Goal: Find contact information: Find contact information

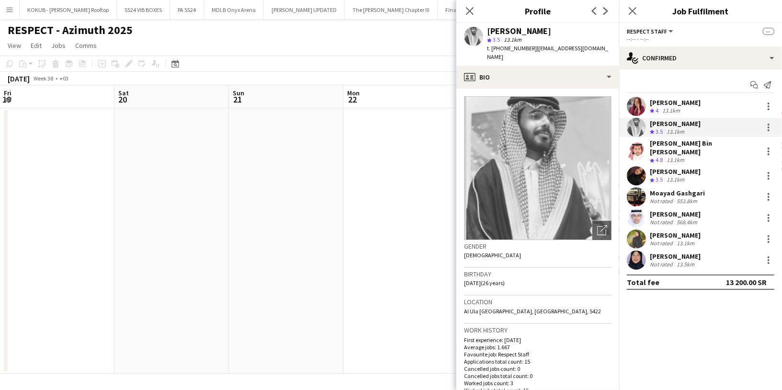
scroll to position [44, 0]
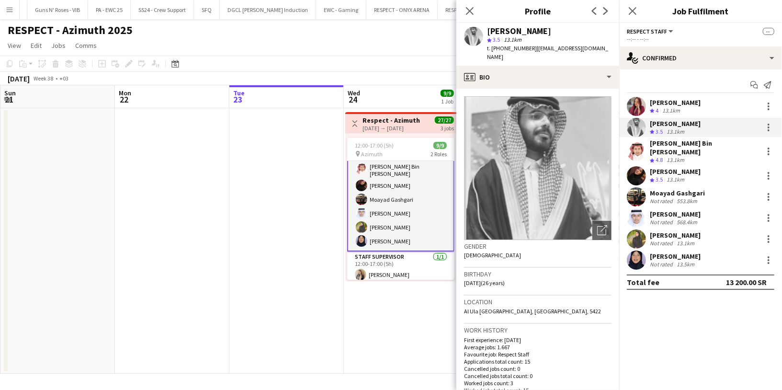
click at [516, 46] on span "t. +966565415203" at bounding box center [512, 48] width 50 height 7
copy span "966565415203"
click at [672, 114] on div "13.1km" at bounding box center [671, 111] width 22 height 8
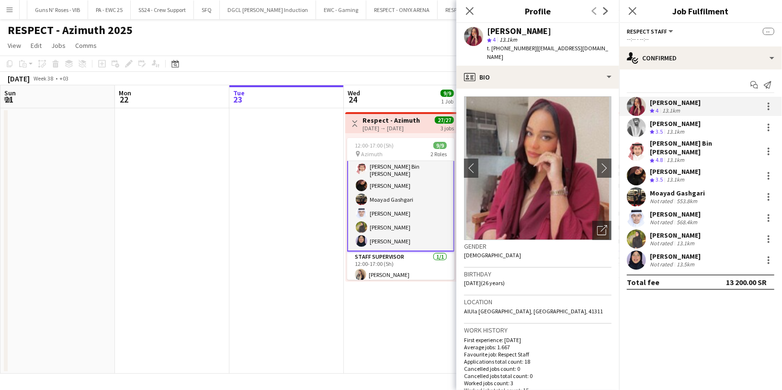
click at [519, 46] on span "t. +966551434502" at bounding box center [512, 48] width 50 height 7
copy span "966551434502"
click at [671, 156] on div "13.1km" at bounding box center [675, 160] width 22 height 8
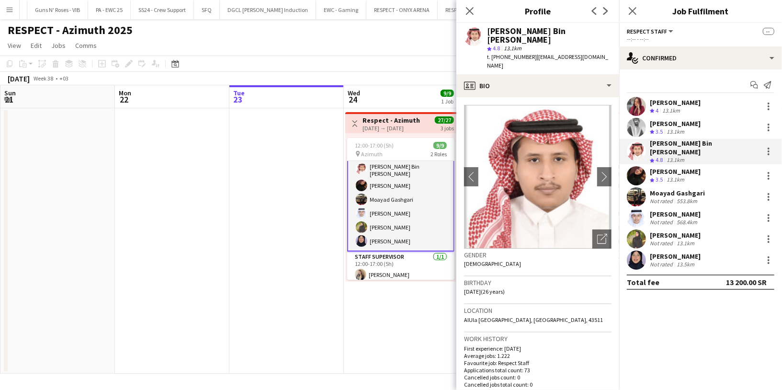
click at [504, 53] on span "t. +966561066204" at bounding box center [512, 56] width 50 height 7
copy span "966561066204"
click at [682, 176] on div "13.1km" at bounding box center [675, 180] width 22 height 8
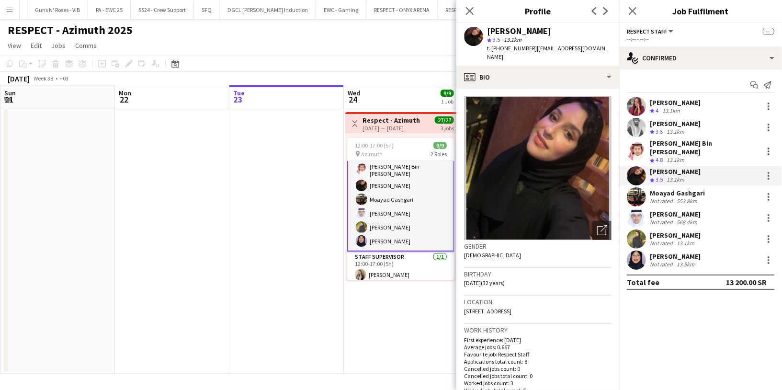
click at [515, 48] on span "t. +966592997399" at bounding box center [512, 48] width 50 height 7
copy span "966592997399"
click at [672, 191] on div "Moayad Gashgari" at bounding box center [677, 193] width 55 height 9
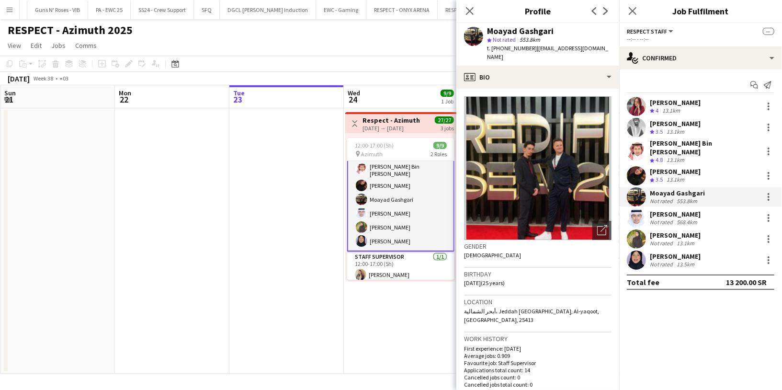
click at [508, 48] on span "t. +966540705994" at bounding box center [512, 48] width 50 height 7
copy span "966540705994"
click at [668, 210] on div "Eyad Farran" at bounding box center [675, 214] width 51 height 9
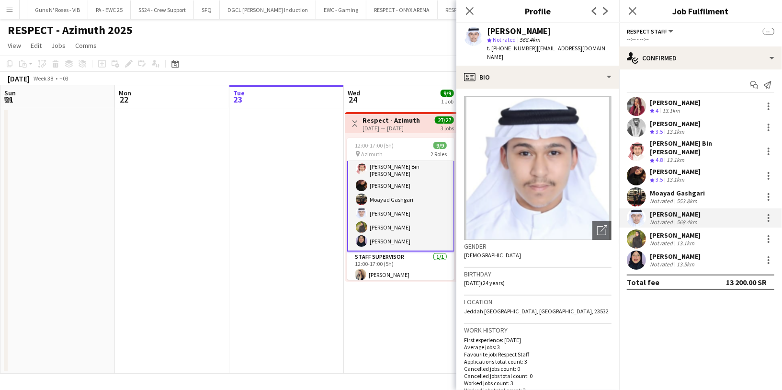
click at [513, 50] on span "t. +966552145678" at bounding box center [512, 48] width 50 height 7
copy span "966552145678"
click at [656, 232] on div "Abeer almarzouki" at bounding box center [675, 235] width 51 height 9
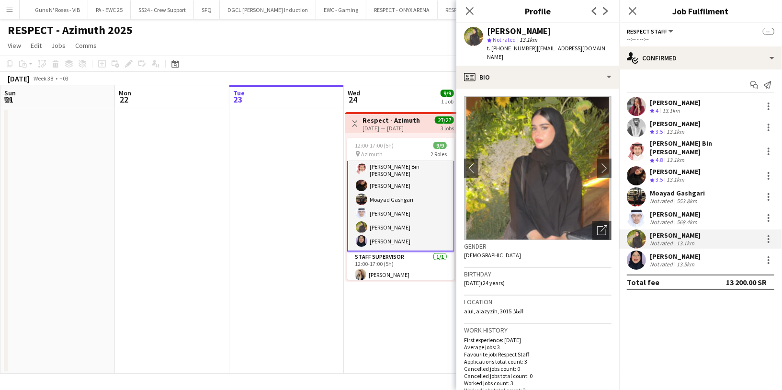
click at [506, 49] on span "t. +966552531271" at bounding box center [512, 48] width 50 height 7
copy span "966552531271"
click at [666, 252] on div "Mizna Ahmed" at bounding box center [675, 256] width 51 height 9
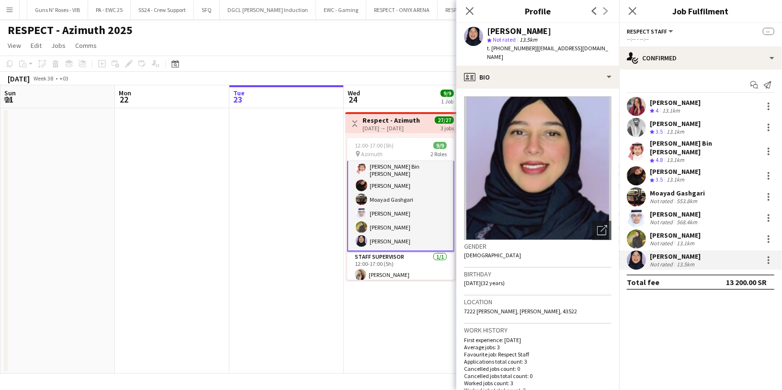
click at [506, 48] on span "t. +966532022062" at bounding box center [512, 48] width 50 height 7
copy span "966532022062"
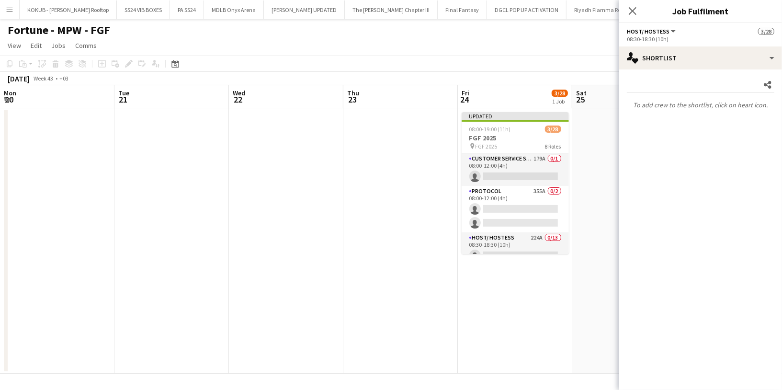
scroll to position [0, 226]
